Goal: Transaction & Acquisition: Register for event/course

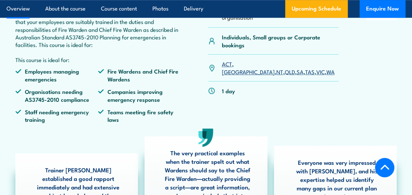
scroll to position [245, 0]
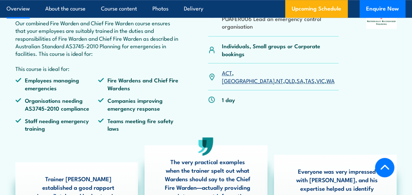
click at [285, 76] on link "QLD" at bounding box center [290, 80] width 10 height 8
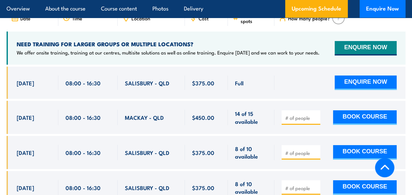
scroll to position [1210, 0]
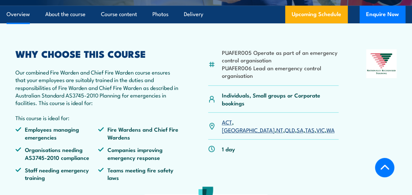
scroll to position [210, 0]
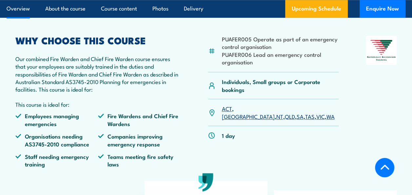
click at [285, 112] on link "QLD" at bounding box center [290, 116] width 10 height 8
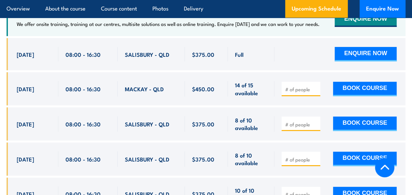
scroll to position [1241, 0]
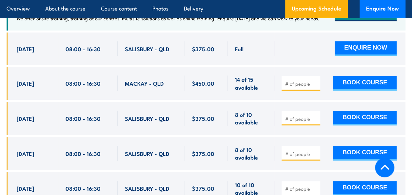
click at [298, 115] on input "number" at bounding box center [301, 118] width 33 height 7
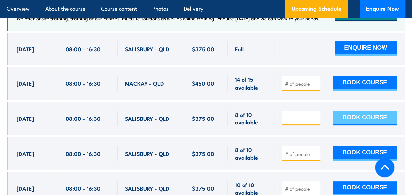
type input "1"
click at [357, 111] on button "BOOK COURSE" at bounding box center [365, 118] width 64 height 14
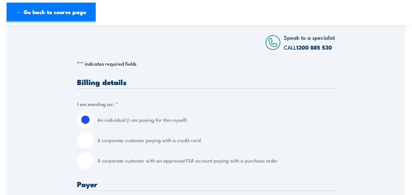
scroll to position [145, 0]
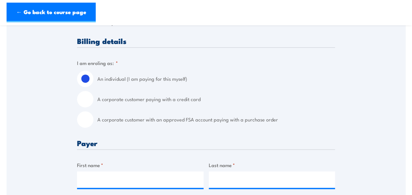
click at [92, 100] on input "A corporate customer paying with a credit card" at bounding box center [85, 99] width 16 height 16
radio input "true"
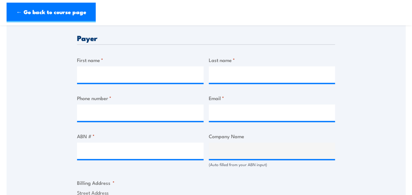
scroll to position [321, 0]
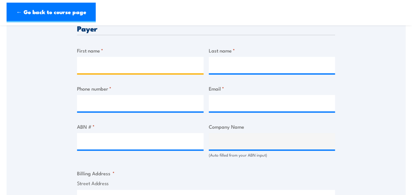
click at [145, 66] on input "First name *" at bounding box center [140, 65] width 127 height 16
type input "[PERSON_NAME]"
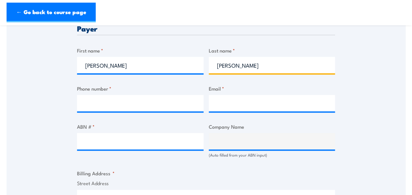
type input "Lehmann"
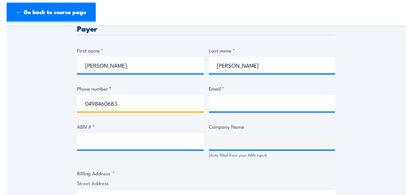
type input "0498460683"
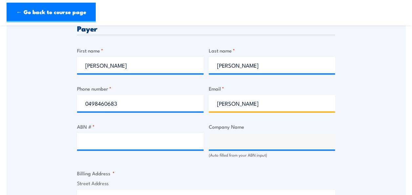
type input "kristin.lehmann@tri.edu.au"
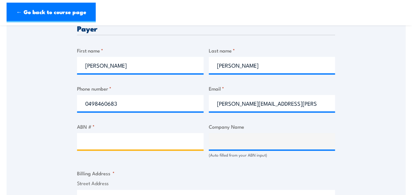
click at [146, 136] on input "ABN # *" at bounding box center [140, 141] width 127 height 16
paste input "92 137 632 565"
type input "92 137 632 565"
click at [88, 138] on input "92 137 632 565" at bounding box center [140, 141] width 127 height 16
click at [87, 138] on input "92 137 632 565" at bounding box center [140, 141] width 127 height 16
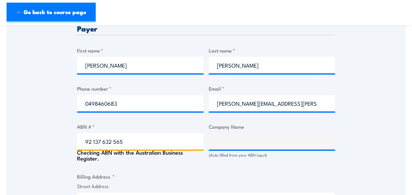
type input "TRANSLATIONAL RESEARCH INSTITUTE PTY LTD"
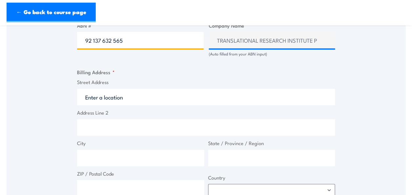
scroll to position [426, 0]
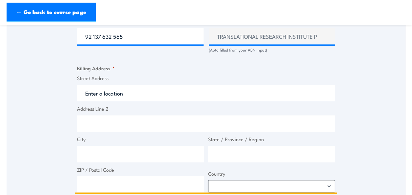
click at [190, 86] on input "Street Address" at bounding box center [206, 93] width 258 height 16
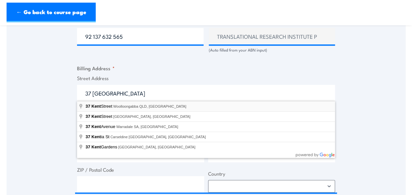
type input "37 Kent Street, Woolloongabba QLD, Australia"
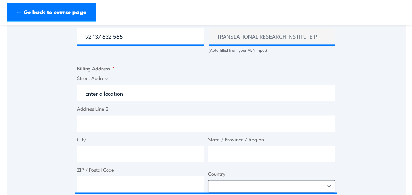
type input "37 Kent St"
type input "Woolloongabba"
type input "Queensland"
type input "4102"
select select "Australia"
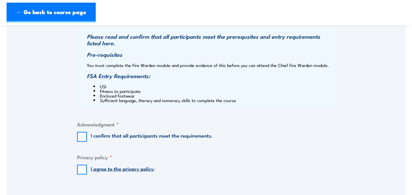
scroll to position [637, 0]
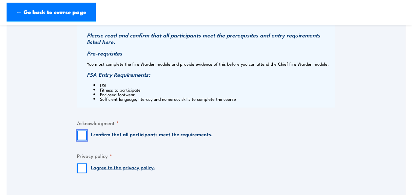
click at [79, 132] on input "I confirm that all participants meet the requirements." at bounding box center [82, 135] width 10 height 10
checkbox input "true"
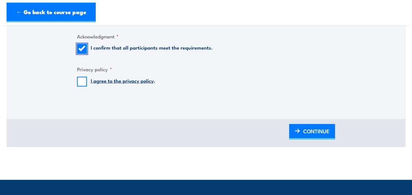
scroll to position [735, 0]
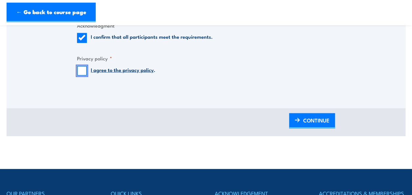
click at [81, 70] on input "I agree to the privacy policy ." at bounding box center [82, 71] width 10 height 10
checkbox input "true"
click at [304, 119] on span "CONTINUE" at bounding box center [316, 119] width 26 height 17
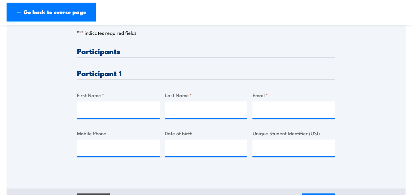
scroll to position [167, 0]
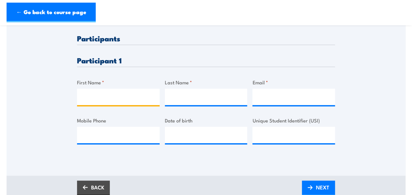
click at [136, 94] on input "First Name *" at bounding box center [118, 97] width 83 height 16
type input "Lorraine"
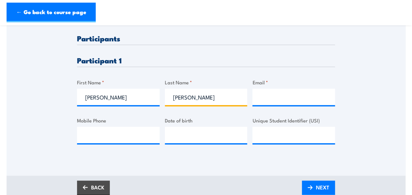
type input "Caldwell"
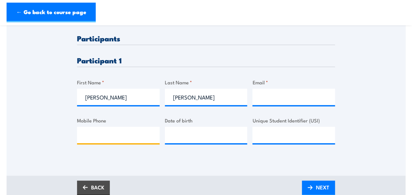
paste input "0419 639 950"
type input "0419 639 950"
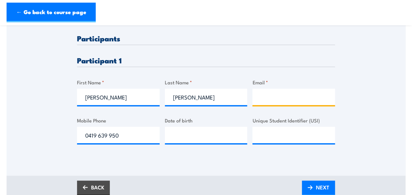
click at [273, 96] on input "Email *" at bounding box center [293, 97] width 83 height 16
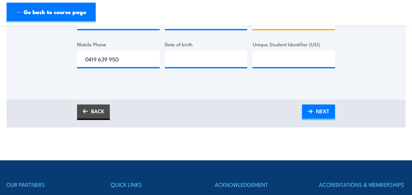
scroll to position [245, 0]
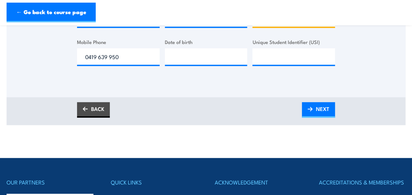
type input "lorraine.caldwell@tri.edu.au"
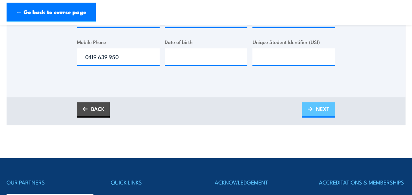
click at [323, 107] on span "NEXT" at bounding box center [322, 108] width 13 height 17
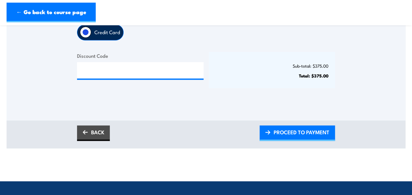
scroll to position [199, 0]
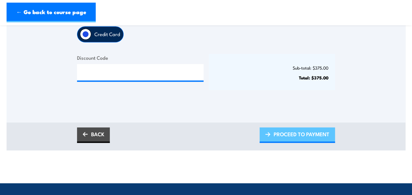
click at [321, 134] on span "PROCEED TO PAYMENT" at bounding box center [302, 133] width 56 height 17
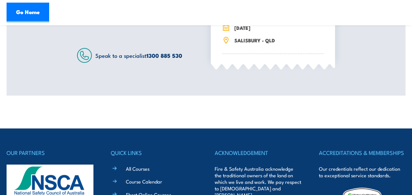
scroll to position [356, 0]
